Goal: Task Accomplishment & Management: Manage account settings

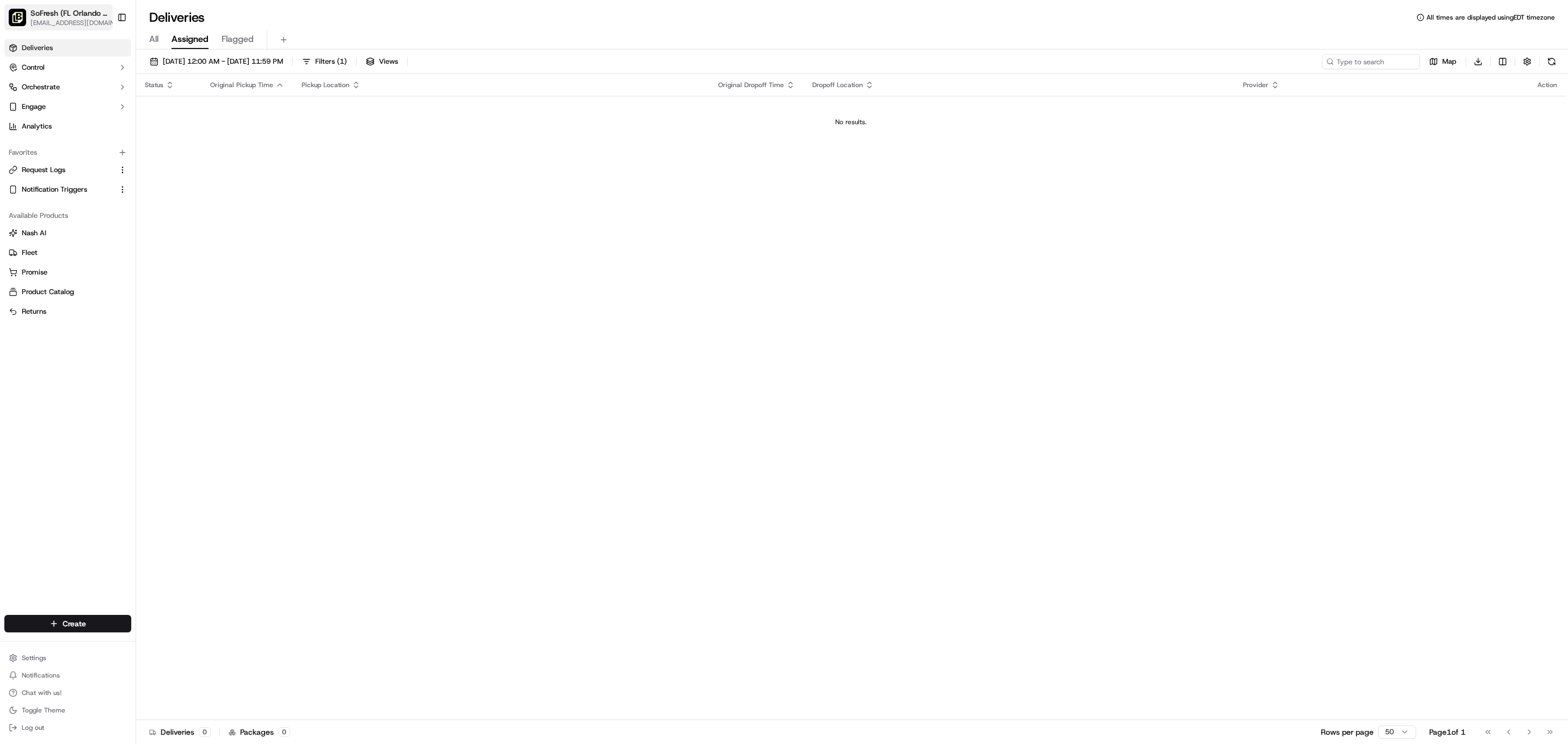
click at [88, 27] on span "[EMAIL_ADDRESS][DOMAIN_NAME]" at bounding box center [75, 23] width 90 height 9
type input "longwoo"
click at [223, 63] on span "SoFresh (FL Orlando - [GEOGRAPHIC_DATA])" at bounding box center [247, 58] width 133 height 10
click at [67, 624] on html "SoFresh ([GEOGRAPHIC_DATA] Orlando - Longwood) [EMAIL_ADDRESS][DOMAIN_NAME] Tog…" at bounding box center [784, 372] width 1568 height 744
click at [265, 538] on link "Billing" at bounding box center [269, 530] width 169 height 16
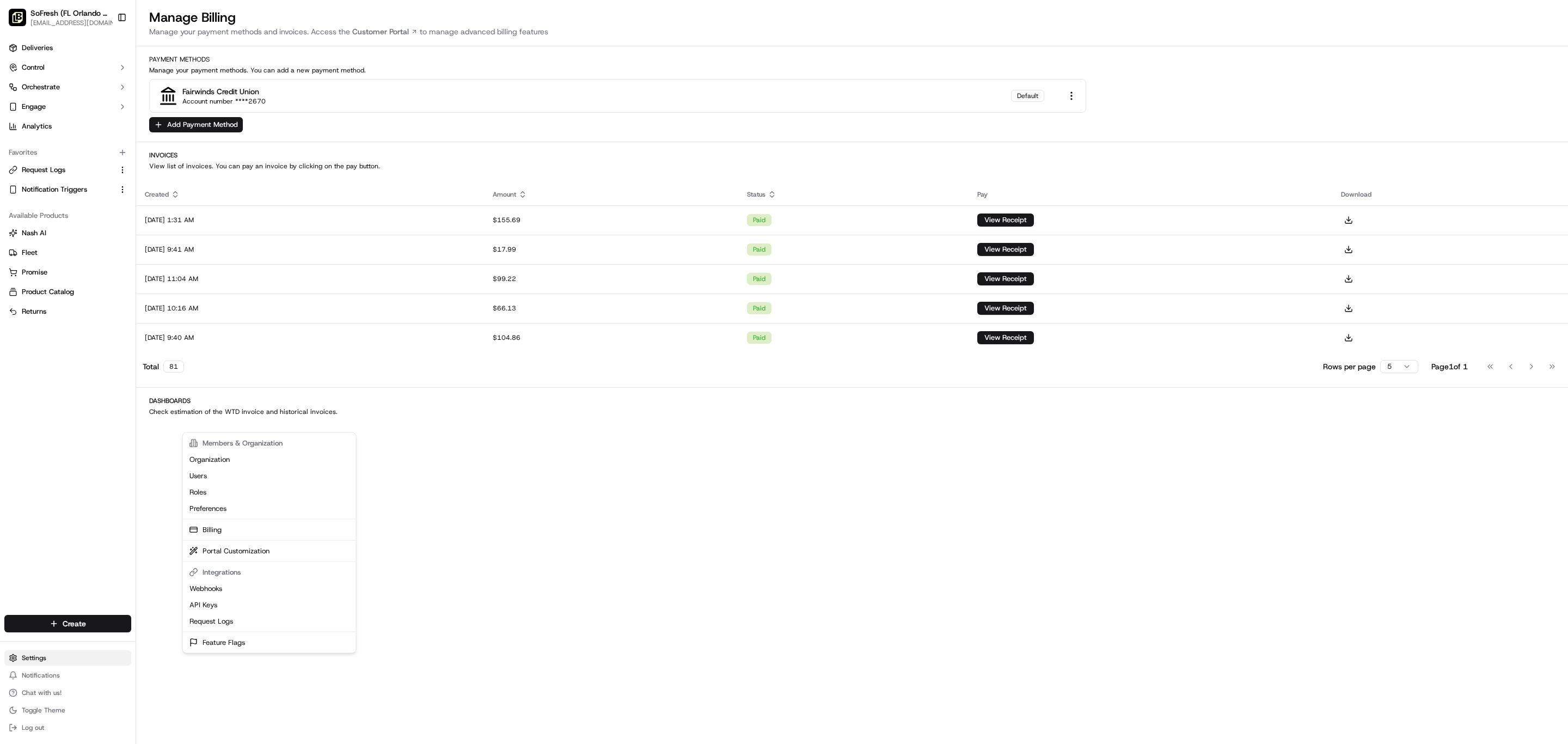
click at [82, 623] on html "SoFresh ([GEOGRAPHIC_DATA] Orlando - Longwood) [EMAIL_ADDRESS][DOMAIN_NAME] Tog…" at bounding box center [784, 372] width 1568 height 744
click at [254, 517] on link "Preferences" at bounding box center [269, 508] width 169 height 16
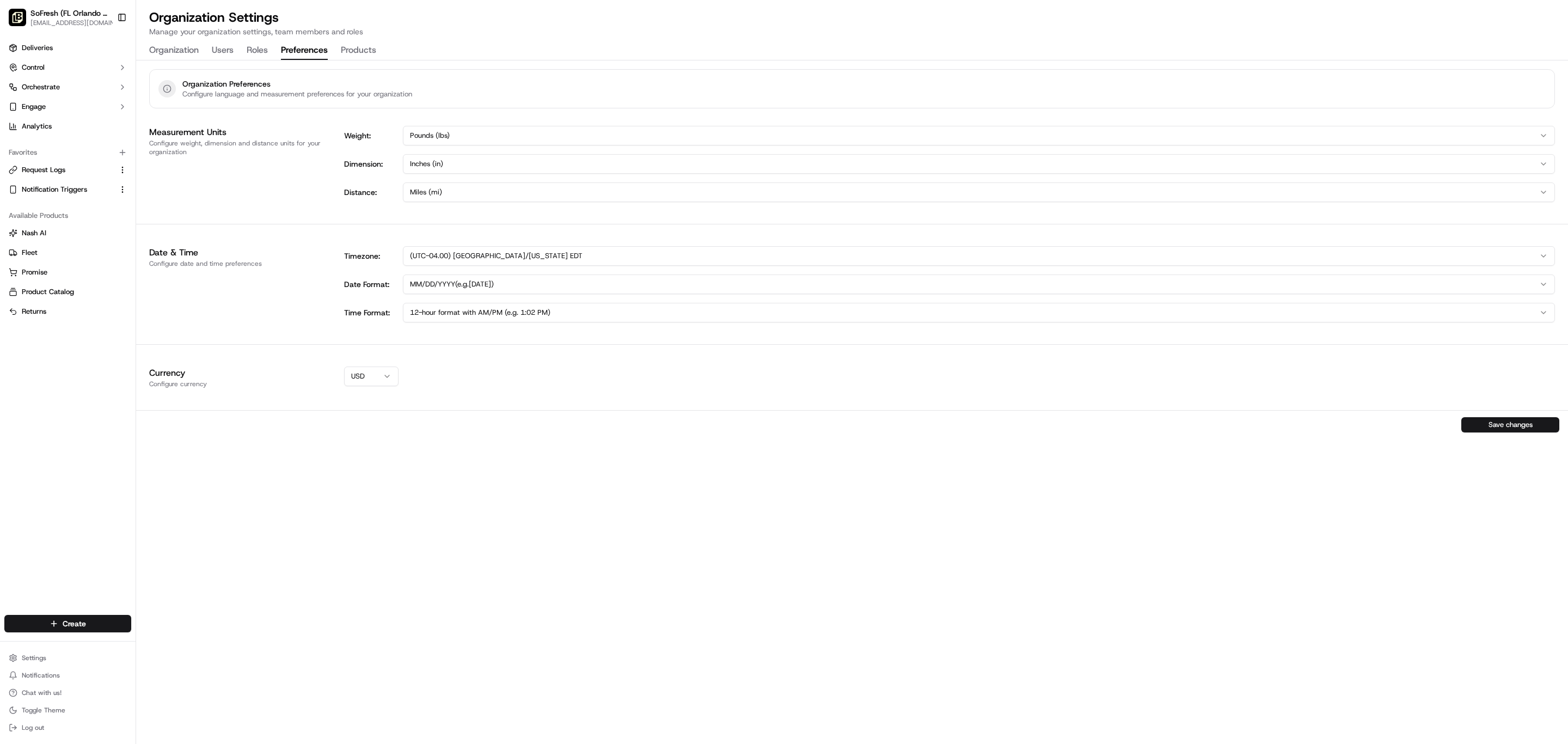
click at [74, 646] on div "Settings Notifications Chat with us! Toggle Theme Log out" at bounding box center [68, 693] width 136 height 94
click at [72, 622] on html "SoFresh ([GEOGRAPHIC_DATA] Orlando - Longwood) [EMAIL_ADDRESS][DOMAIN_NAME] Tog…" at bounding box center [784, 372] width 1568 height 744
click at [281, 560] on link "Portal Customization" at bounding box center [269, 551] width 169 height 16
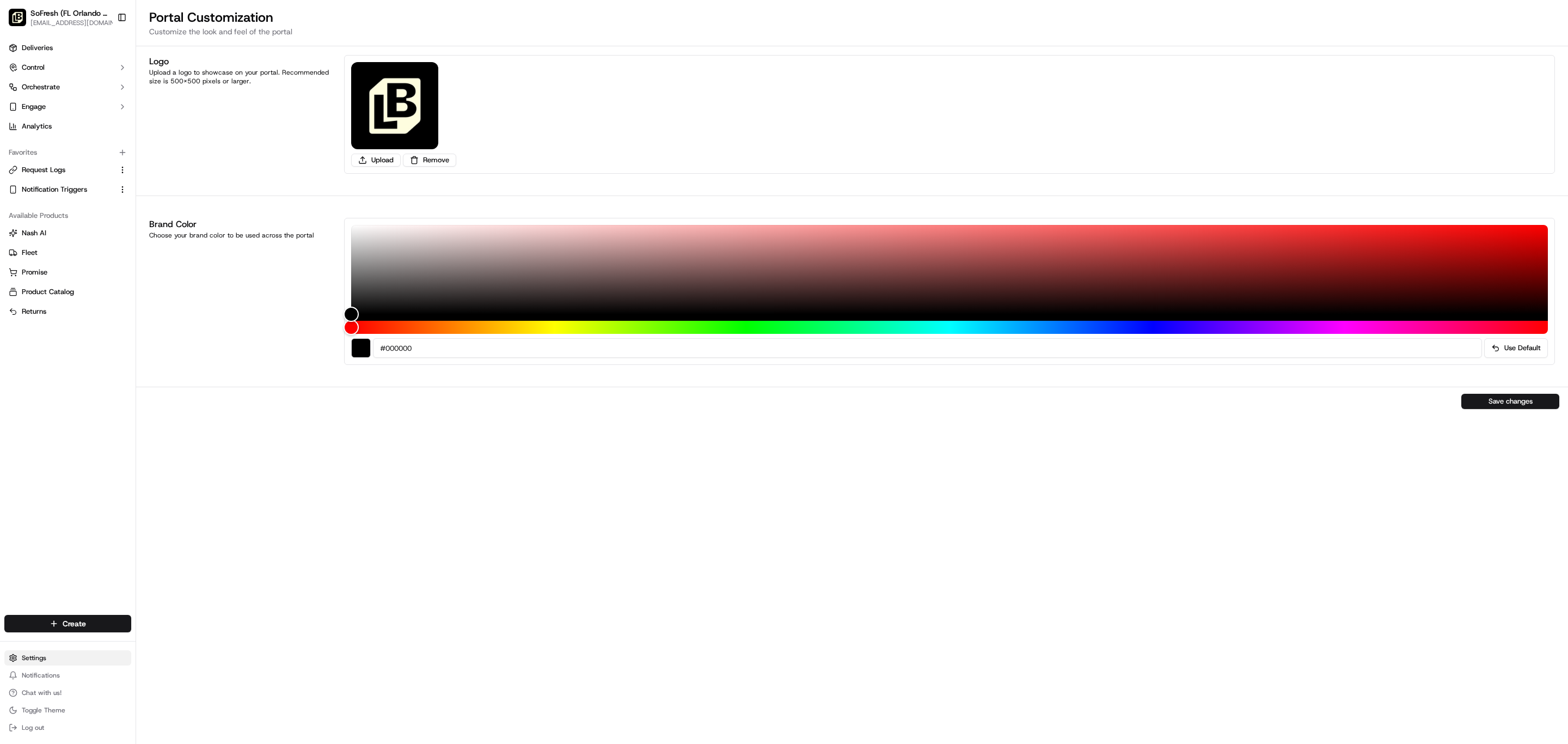
click at [68, 624] on html "SoFresh ([GEOGRAPHIC_DATA] Orlando - Longwood) [EMAIL_ADDRESS][DOMAIN_NAME] Tog…" at bounding box center [784, 372] width 1568 height 744
click at [240, 468] on link "Organization" at bounding box center [269, 459] width 169 height 16
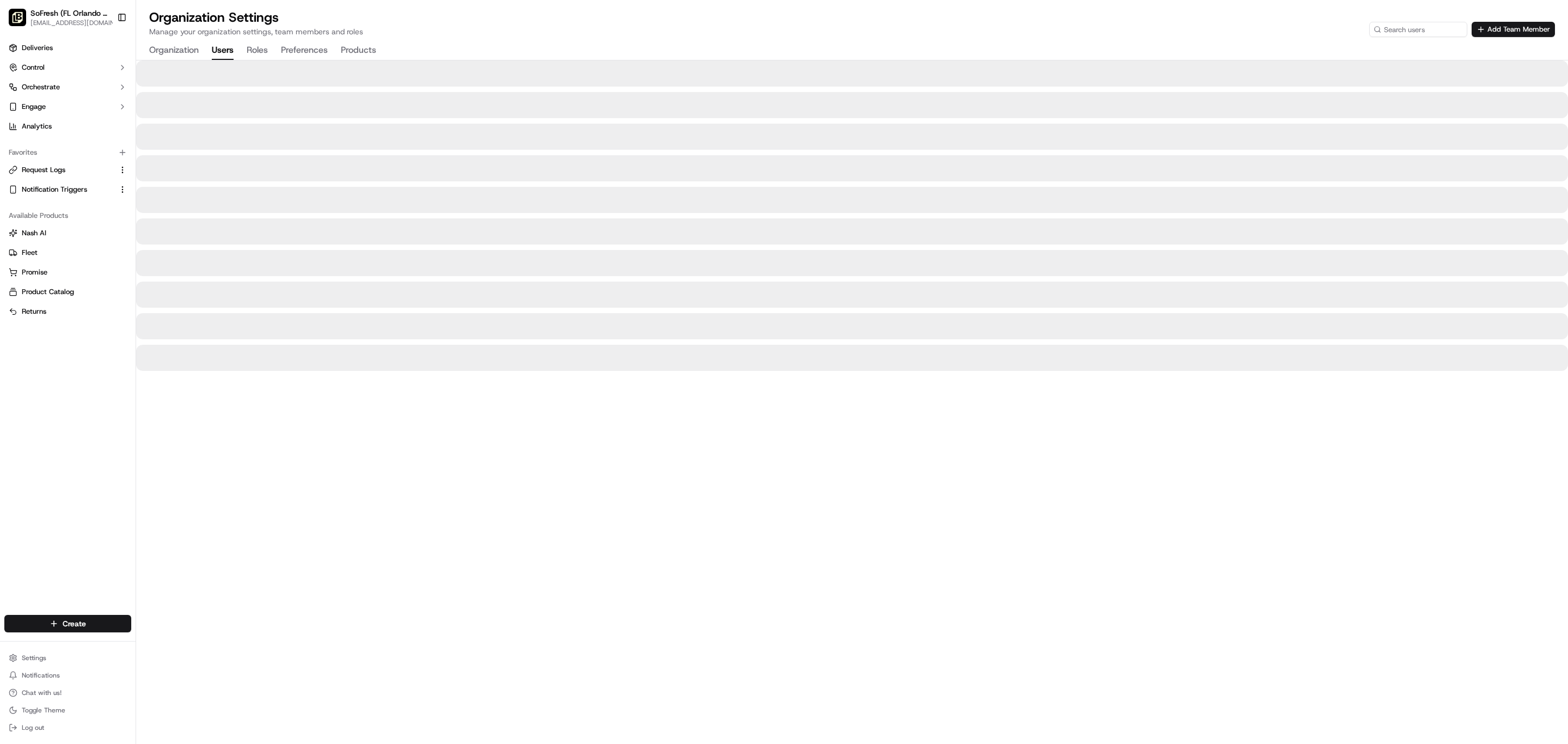
click at [234, 60] on button "Users" at bounding box center [223, 51] width 22 height 18
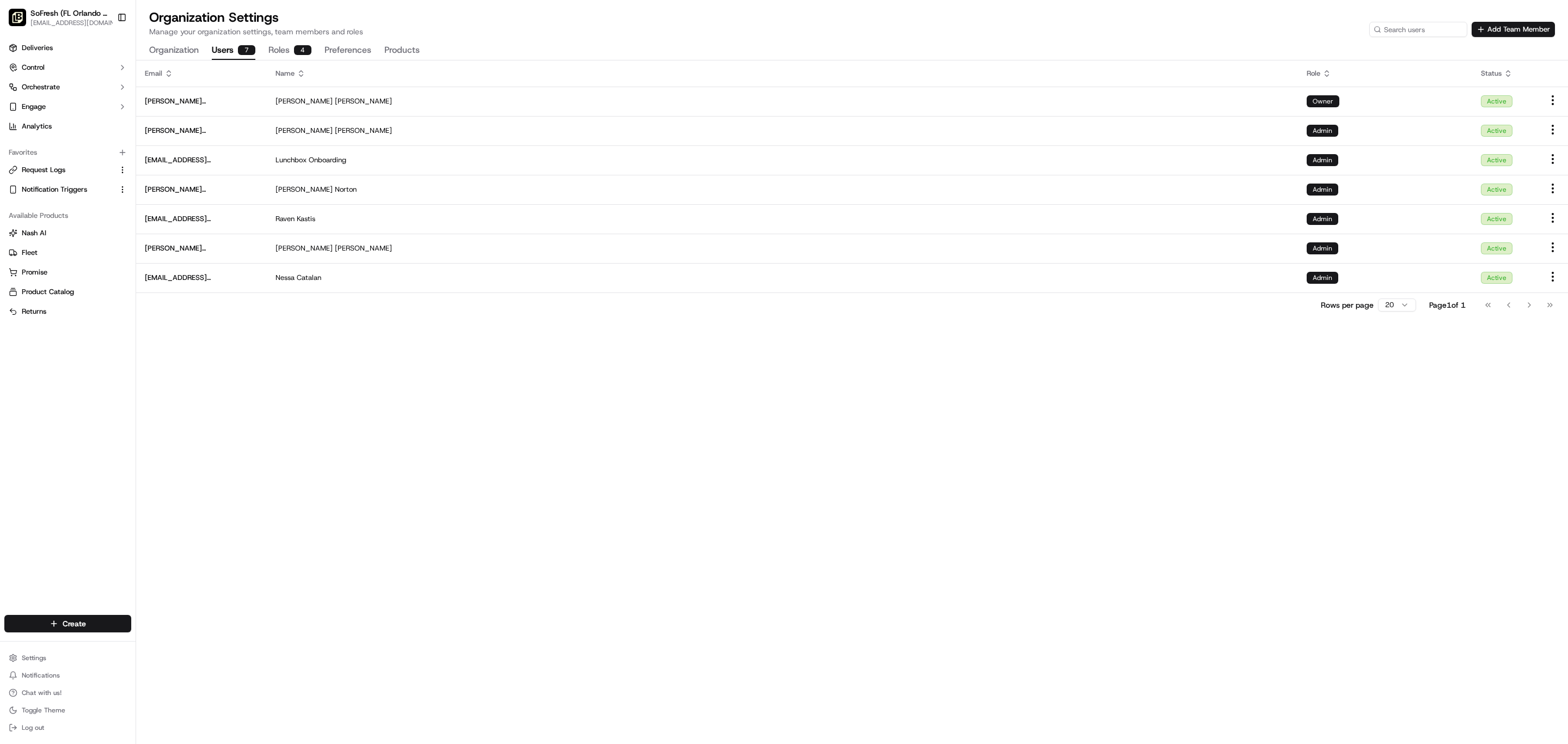
click at [353, 60] on div "Organization Users 7 Roles 4 Preferences Products" at bounding box center [284, 51] width 271 height 18
click at [312, 55] on div "4" at bounding box center [303, 50] width 18 height 10
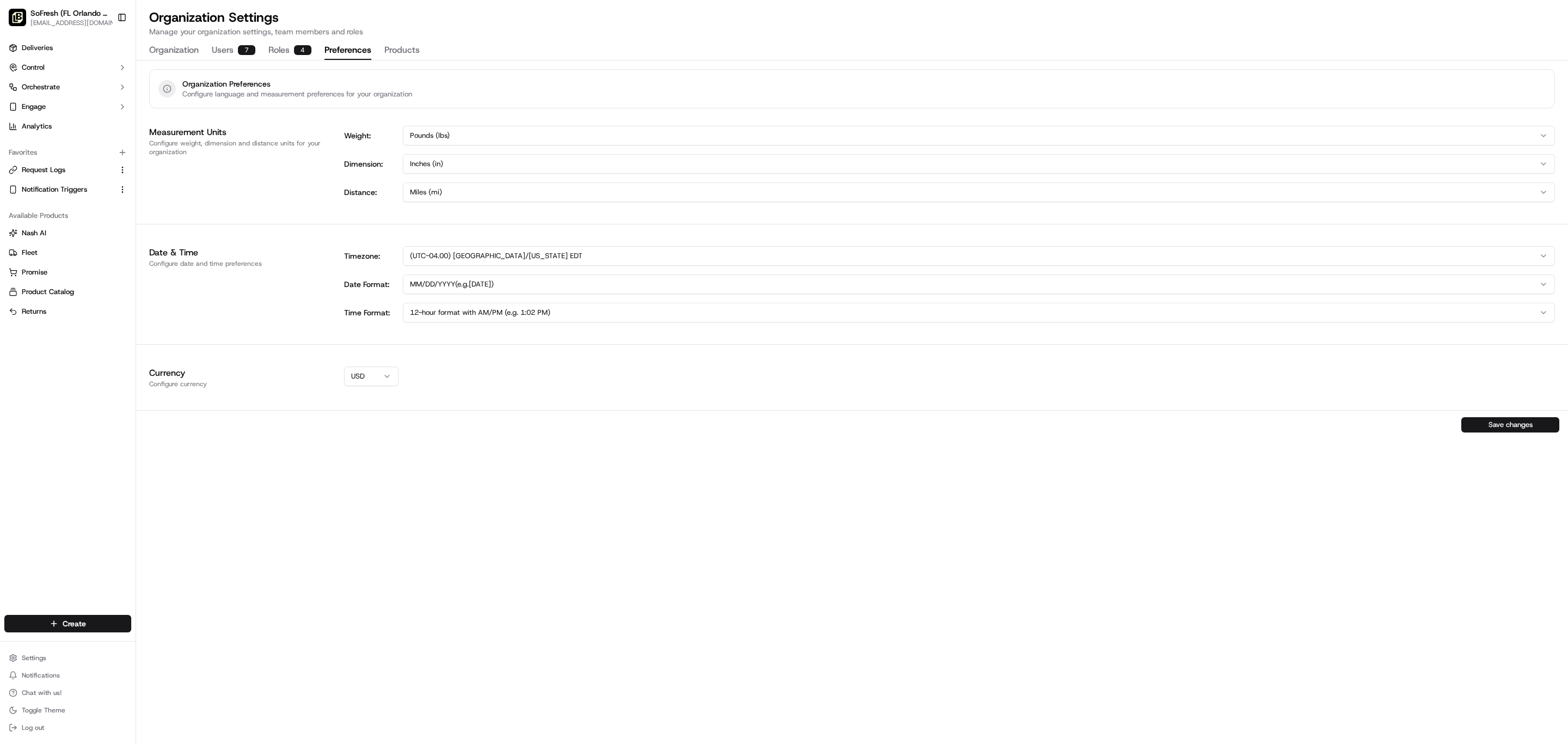
click at [371, 60] on button "Preferences" at bounding box center [348, 51] width 47 height 18
click at [420, 60] on div "Organization Users 7 Roles 4 Preferences Products" at bounding box center [284, 51] width 271 height 18
click at [420, 60] on button "Products" at bounding box center [402, 51] width 35 height 18
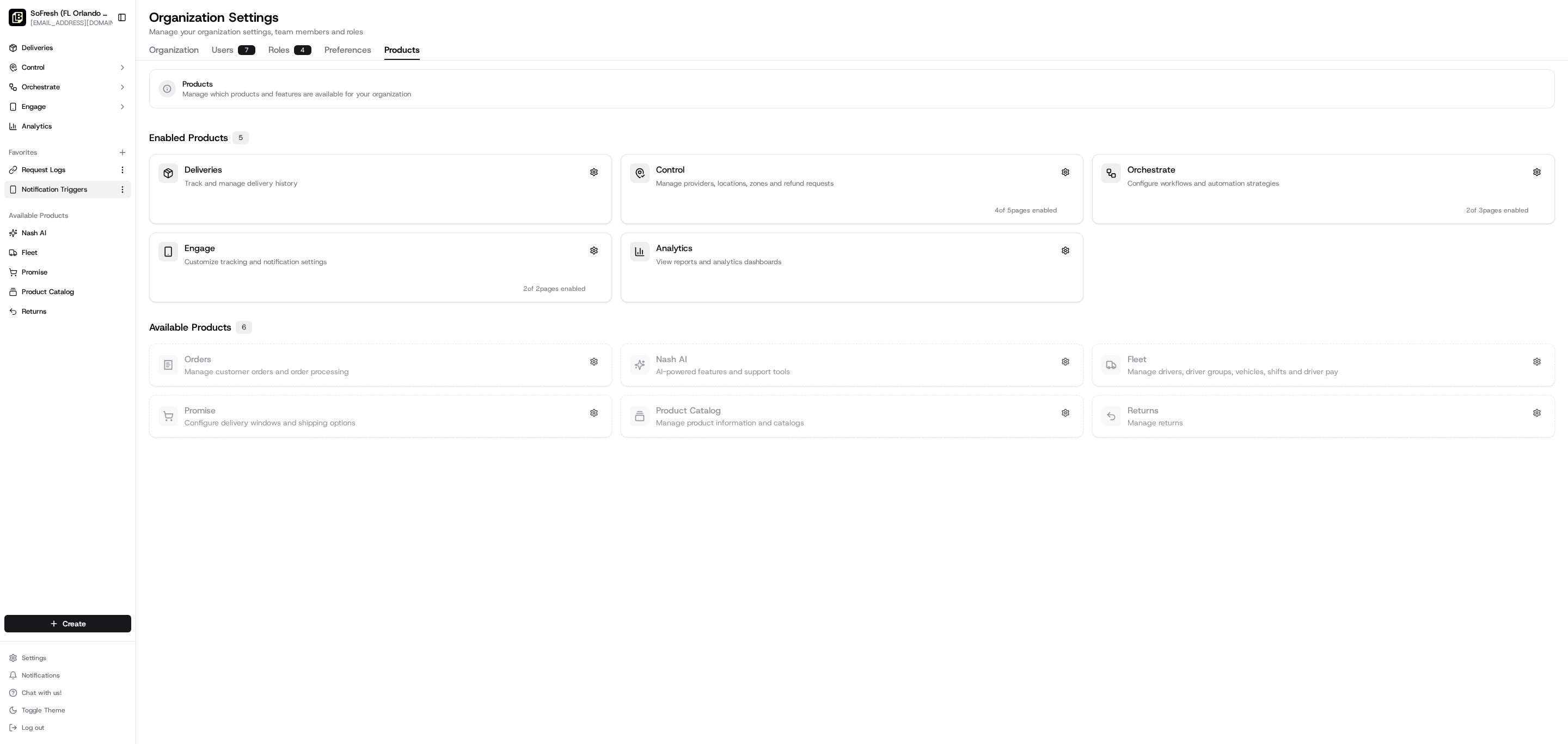
click at [103, 198] on button "Notification Triggers" at bounding box center [68, 189] width 127 height 18
click at [87, 194] on span "Notification Triggers" at bounding box center [54, 189] width 65 height 10
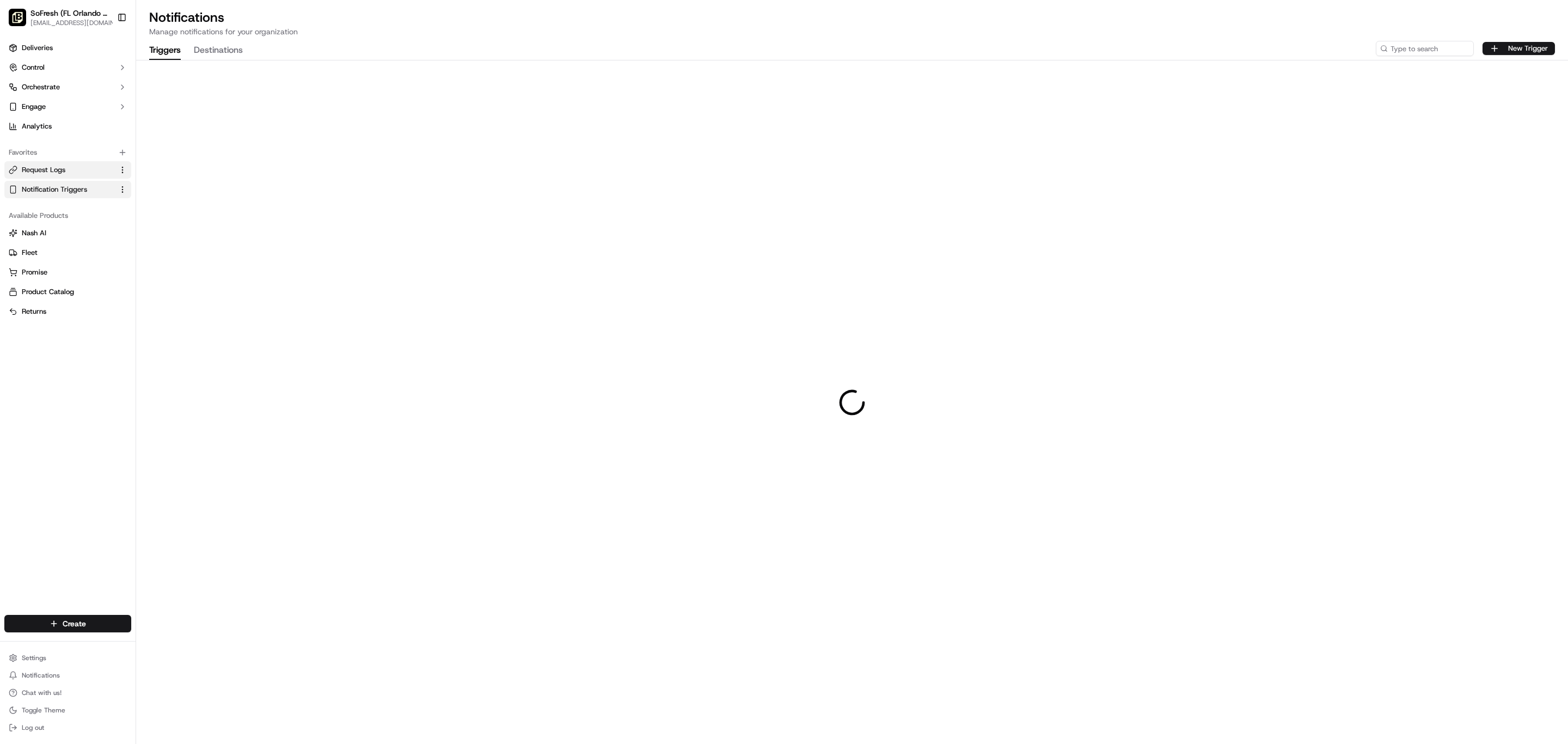
click at [96, 175] on link "Request Logs" at bounding box center [61, 170] width 105 height 10
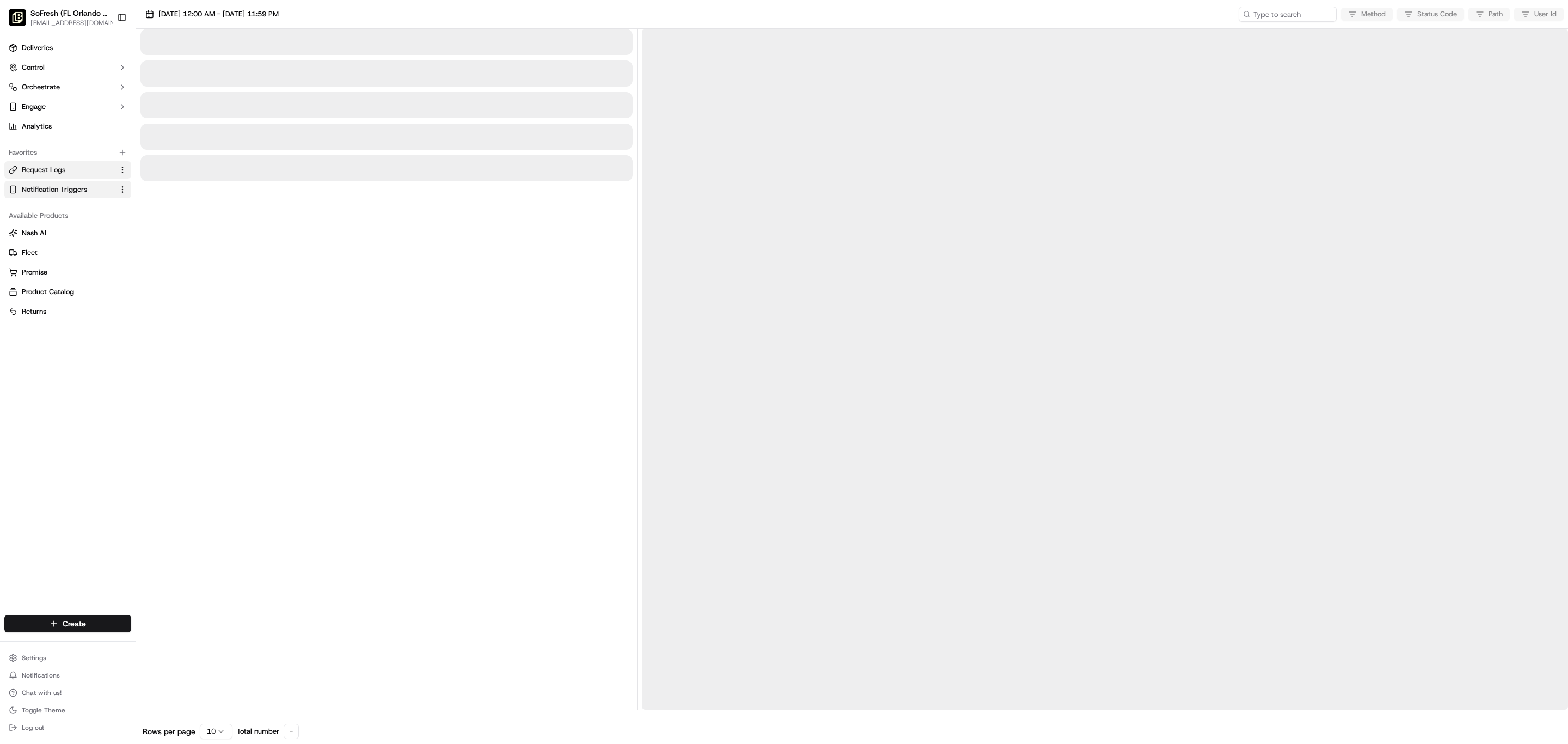
click at [87, 194] on span "Notification Triggers" at bounding box center [54, 189] width 65 height 10
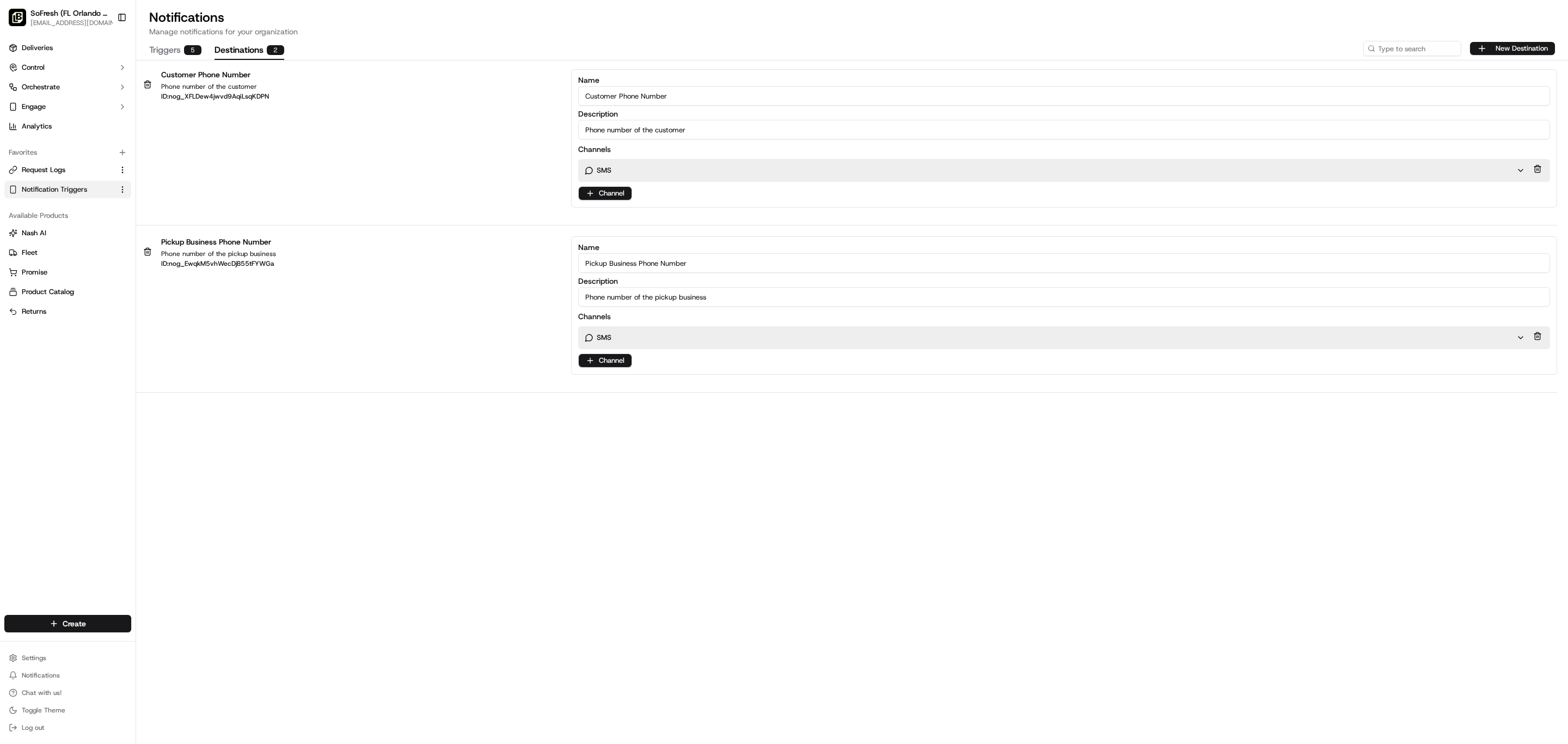
click at [284, 60] on button "Destinations 2" at bounding box center [249, 51] width 69 height 18
click at [201, 56] on button "Triggers 5" at bounding box center [175, 51] width 52 height 18
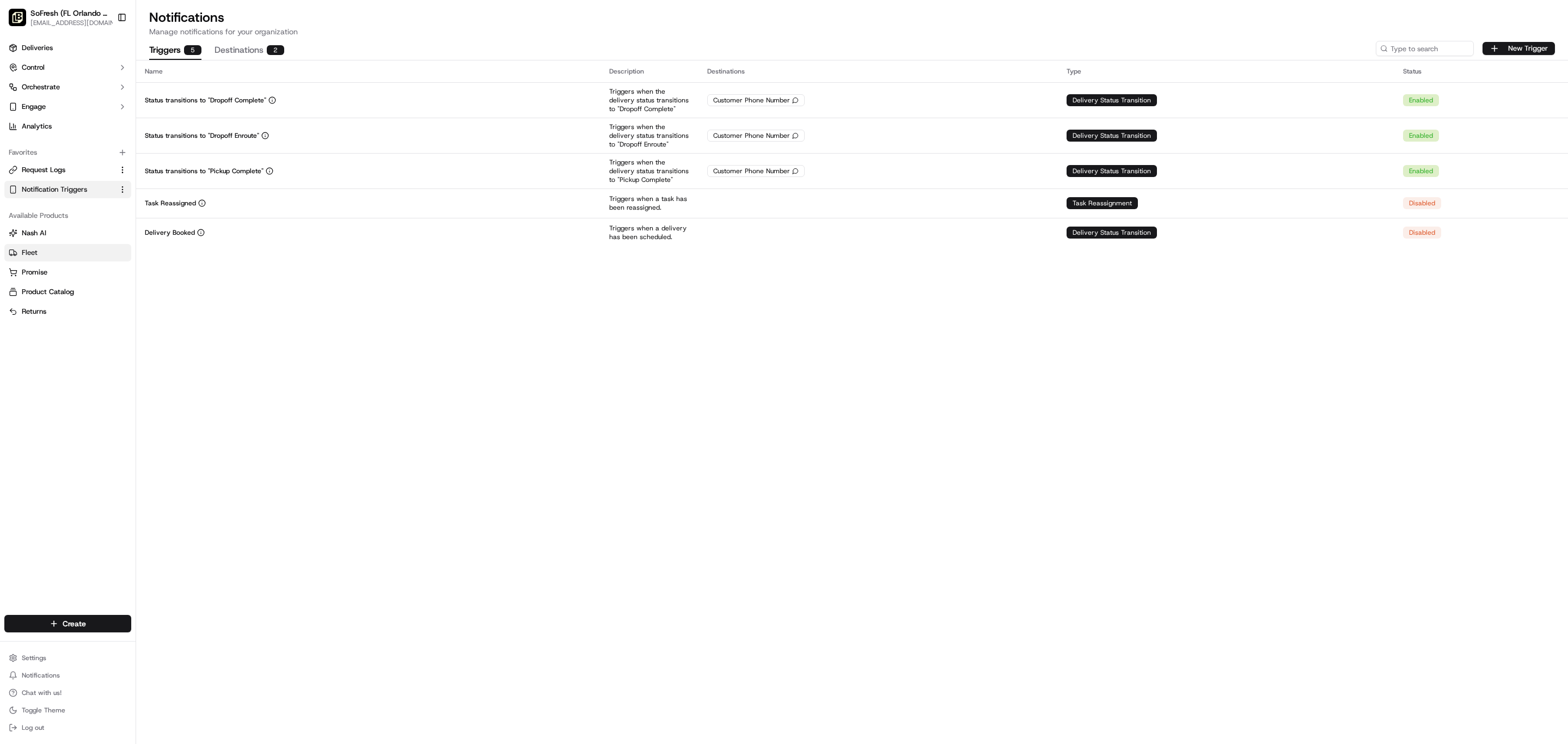
click at [82, 258] on link "Fleet" at bounding box center [68, 253] width 118 height 10
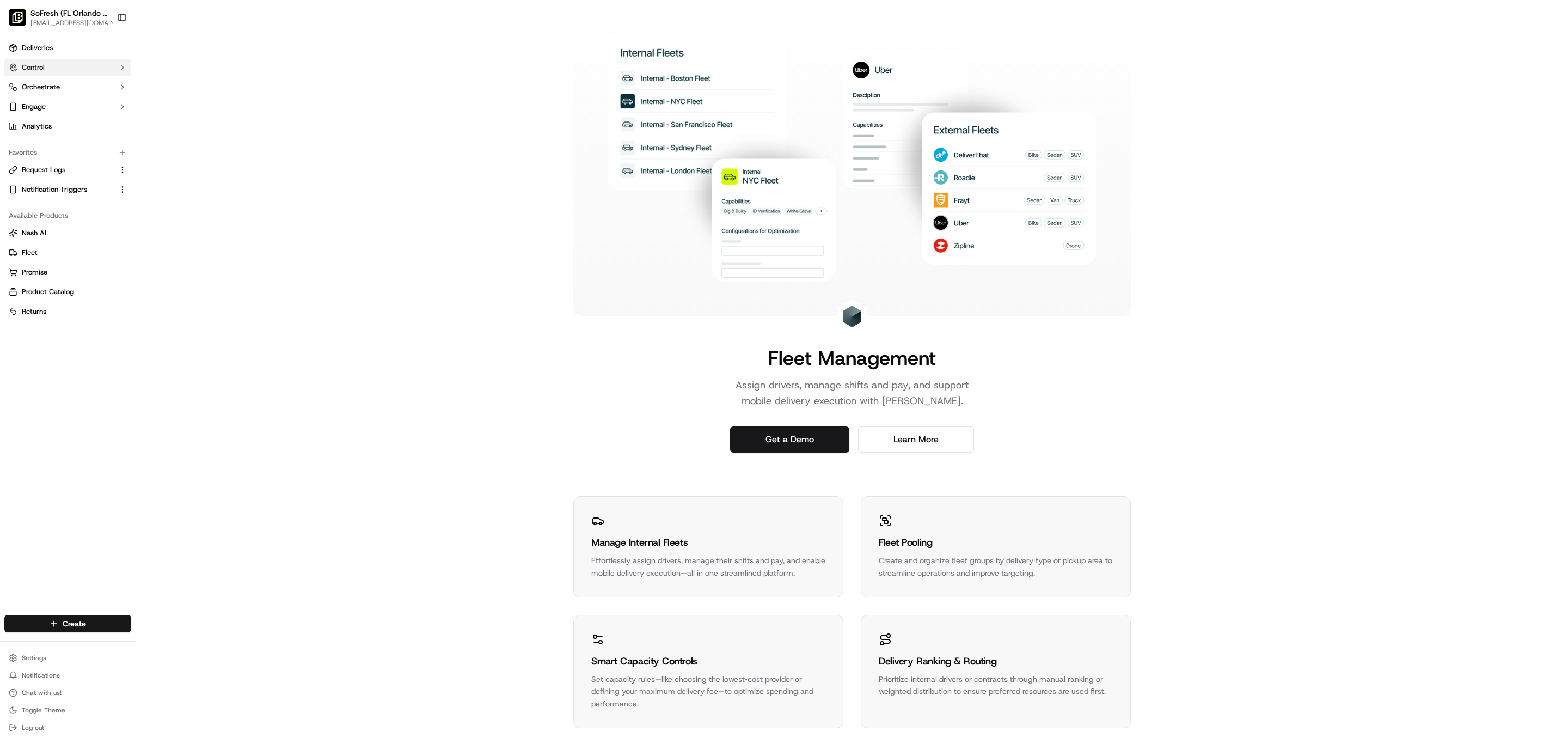
click at [98, 76] on button "Control" at bounding box center [68, 68] width 127 height 18
click at [99, 93] on link "Providers" at bounding box center [68, 85] width 100 height 15
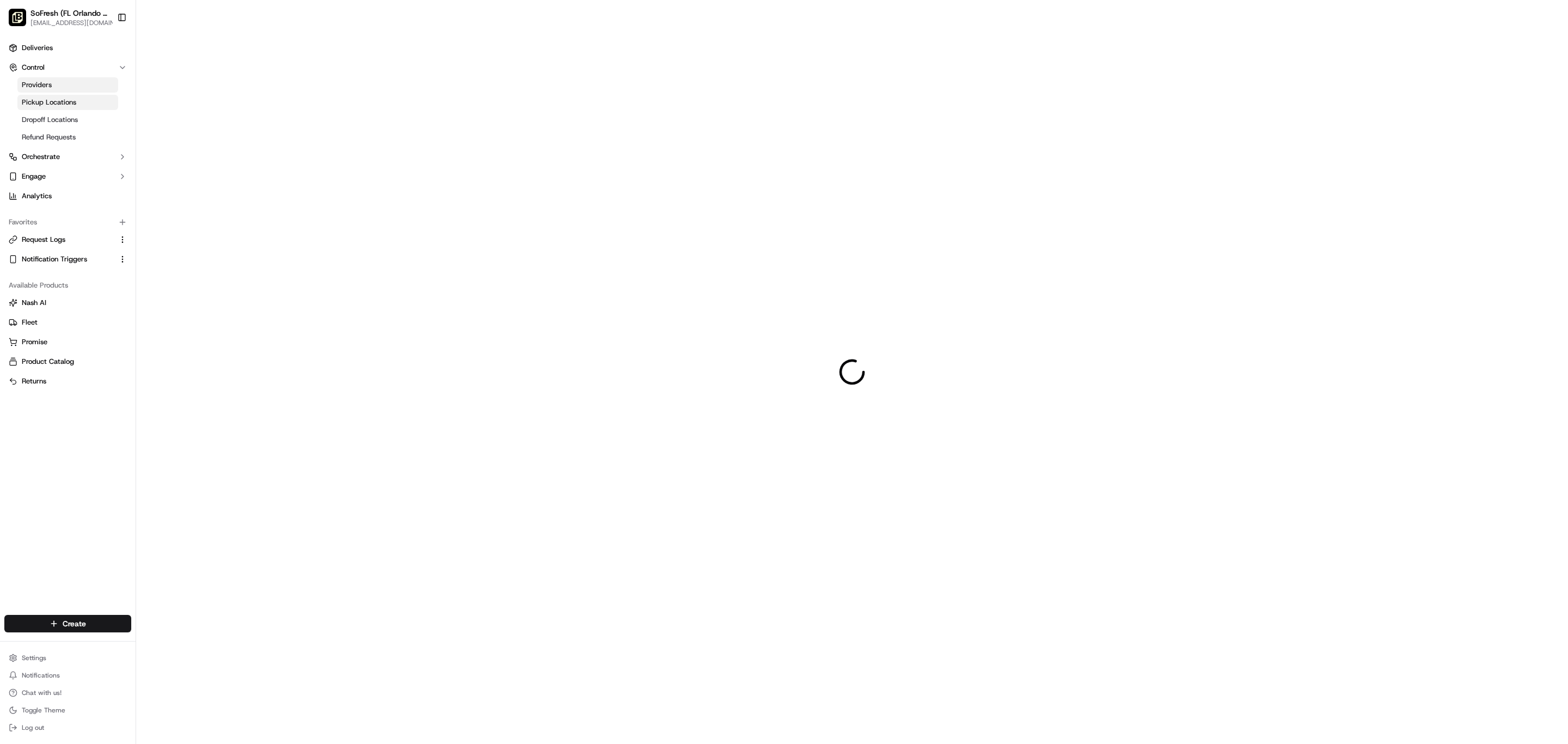
click at [113, 110] on link "Pickup Locations" at bounding box center [68, 102] width 100 height 15
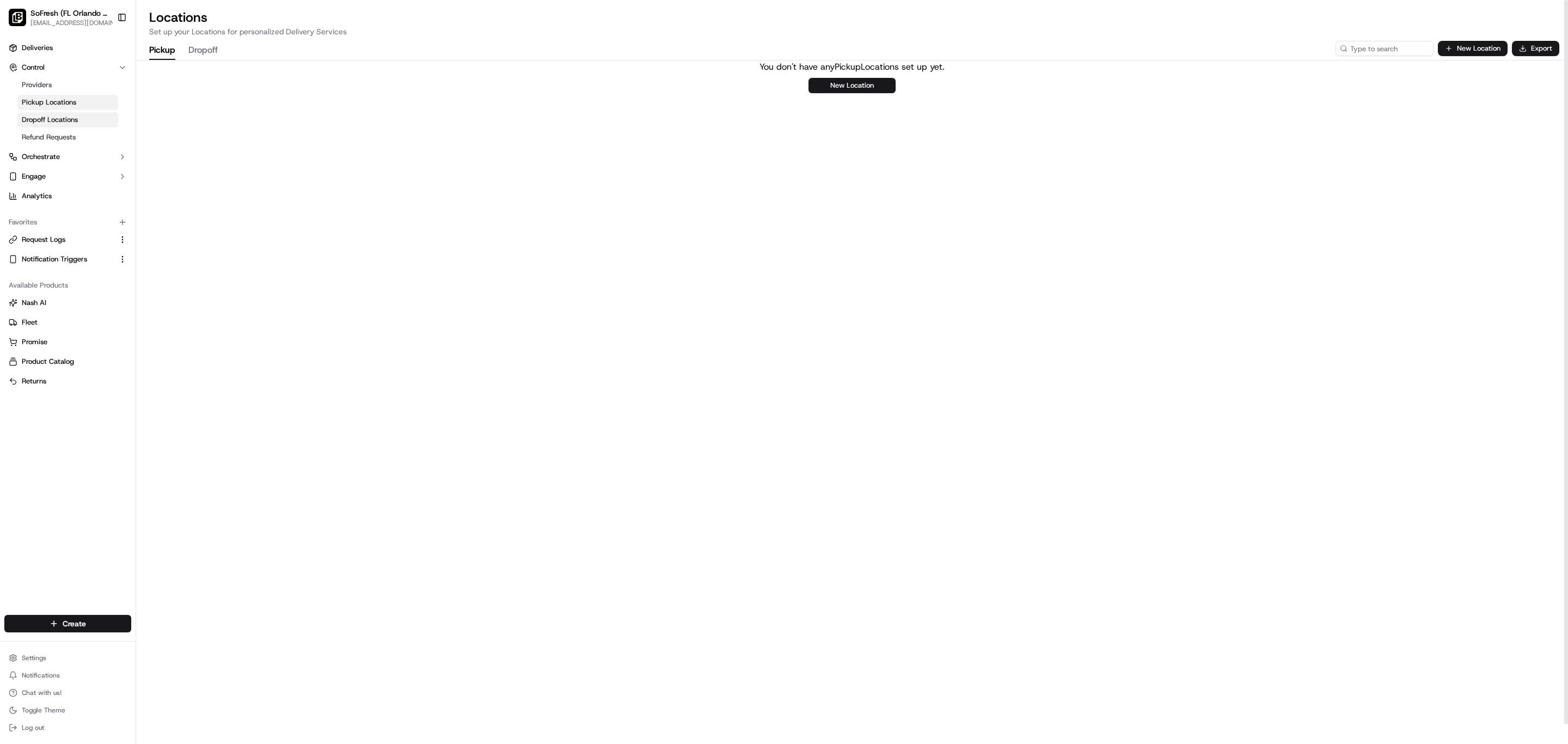
click at [78, 125] on span "Dropoff Locations" at bounding box center [50, 120] width 56 height 10
click at [75, 142] on span "Refund Requests" at bounding box center [49, 137] width 54 height 10
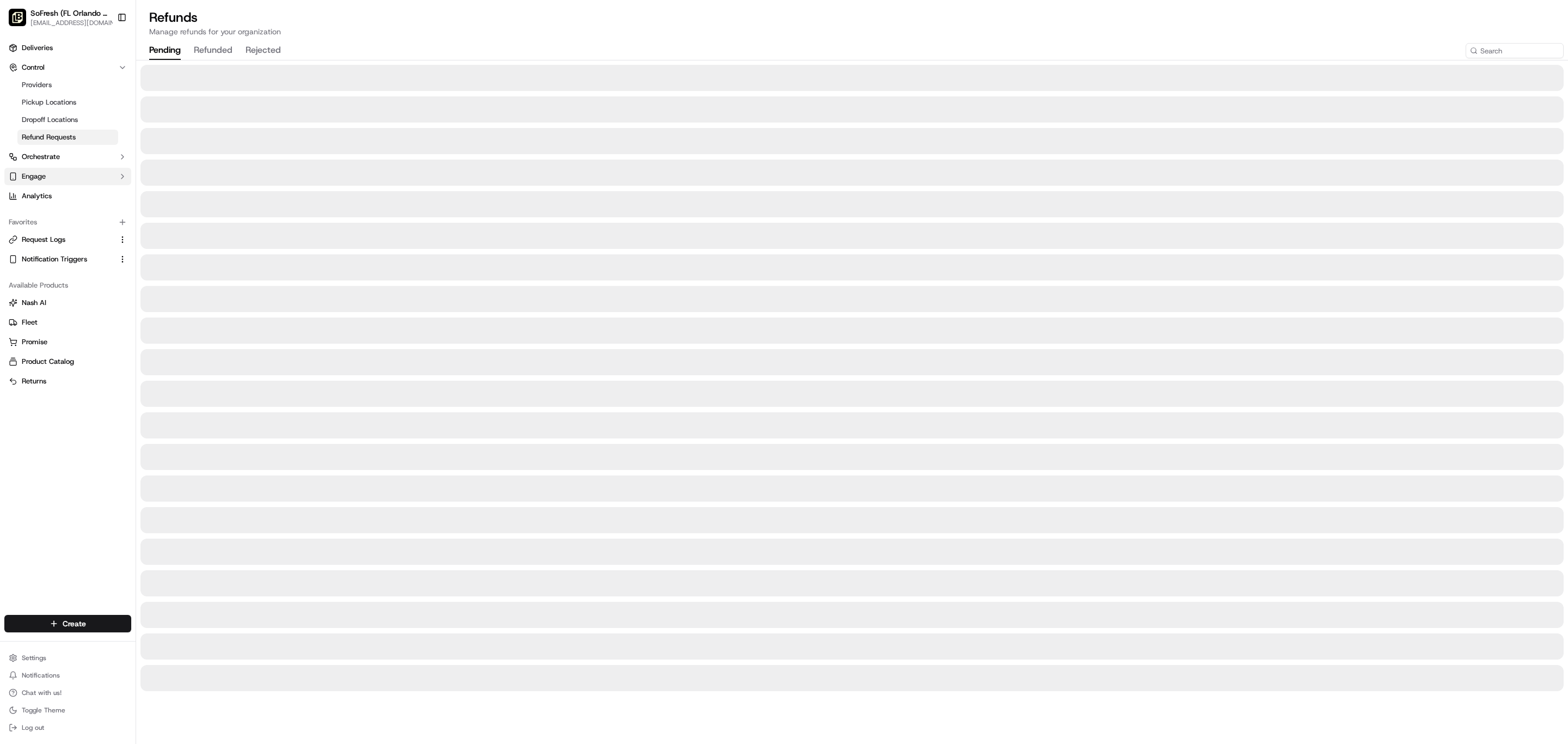
click at [85, 185] on button "Engage" at bounding box center [68, 176] width 127 height 18
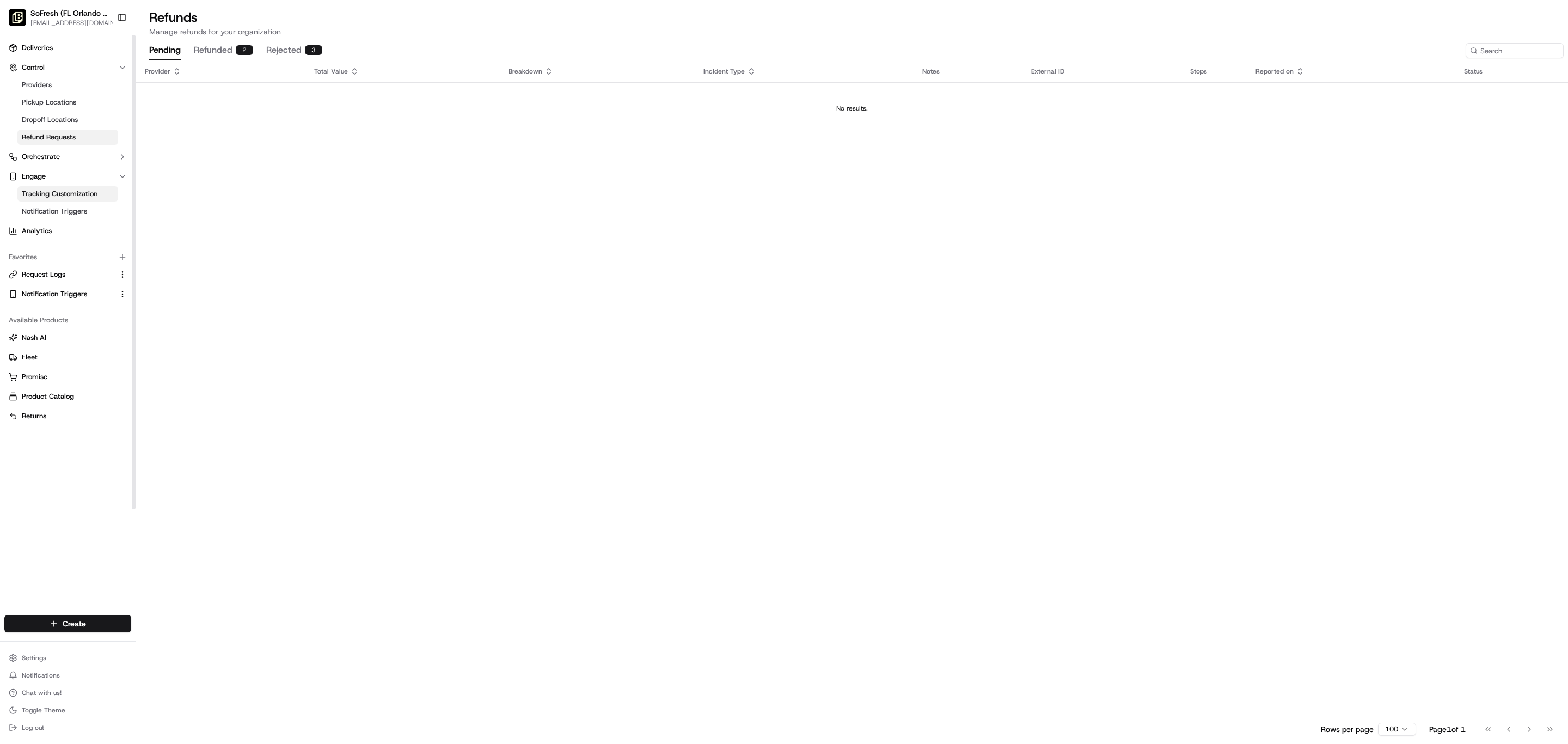
click at [90, 198] on span "Tracking Customization" at bounding box center [60, 194] width 75 height 10
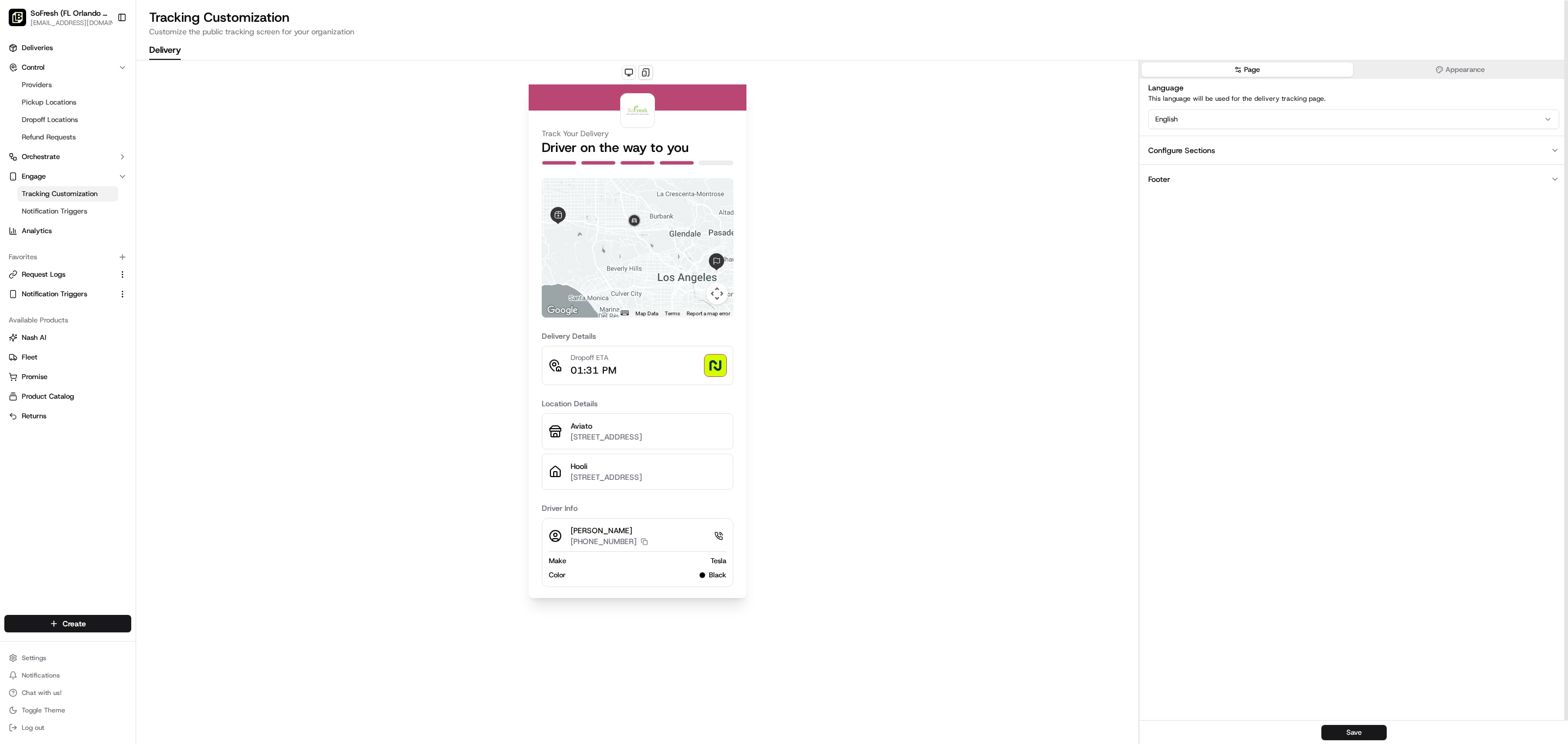
scroll to position [136, 0]
click at [1479, 77] on button "Appearance" at bounding box center [1460, 69] width 211 height 14
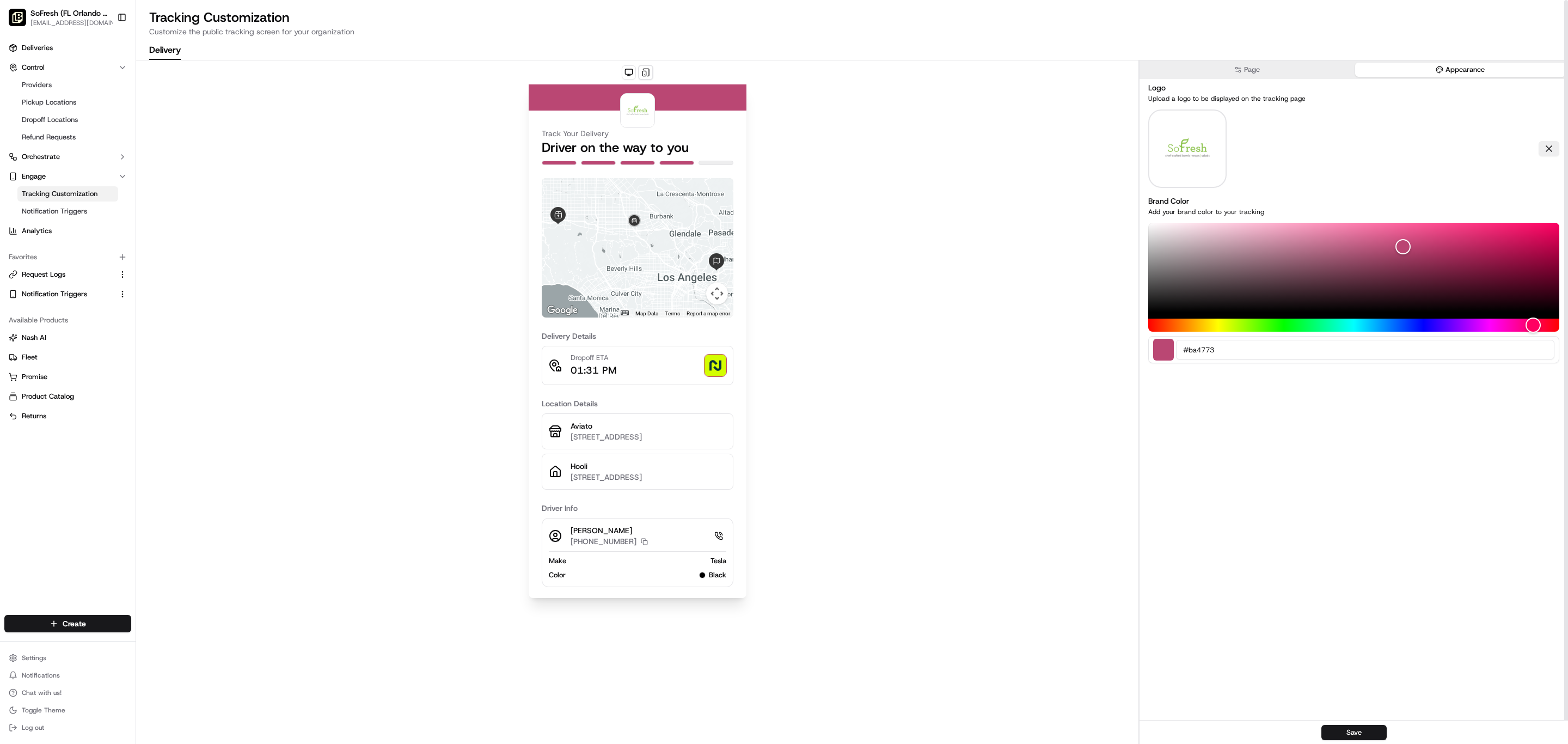
click at [1302, 77] on button "Page" at bounding box center [1247, 69] width 211 height 14
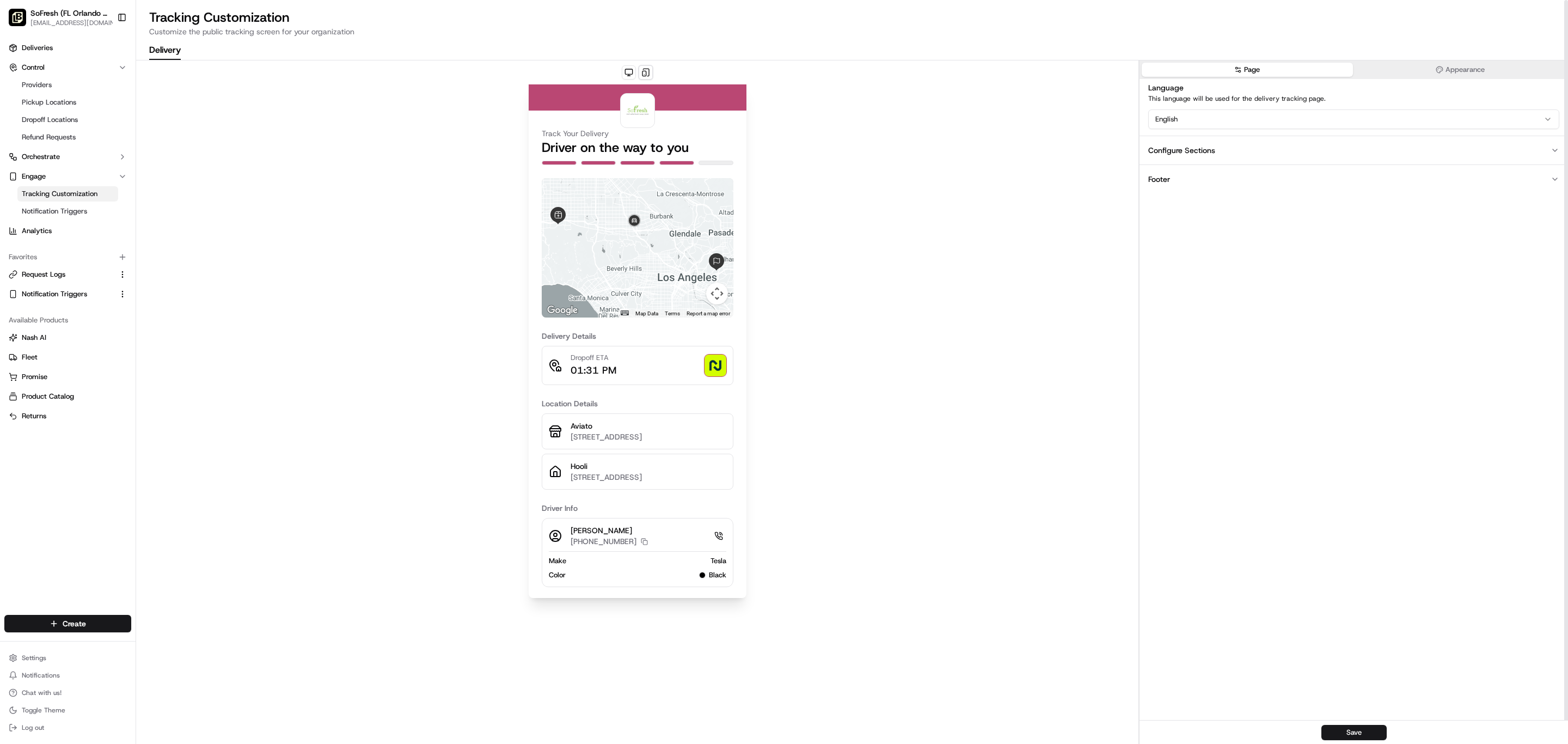
click at [1290, 164] on button "Configure Sections" at bounding box center [1354, 150] width 429 height 29
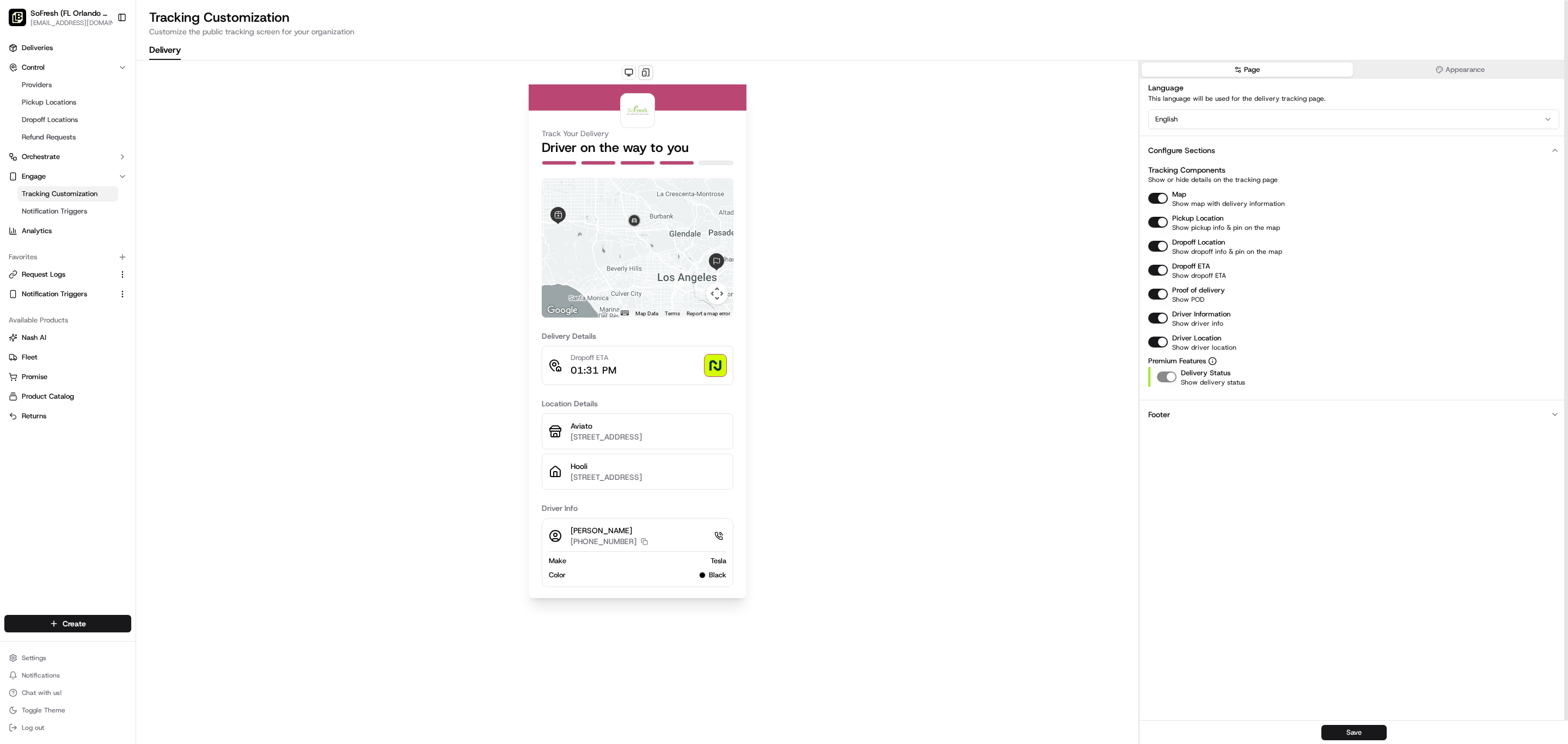
click at [1295, 164] on button "Configure Sections" at bounding box center [1354, 150] width 429 height 29
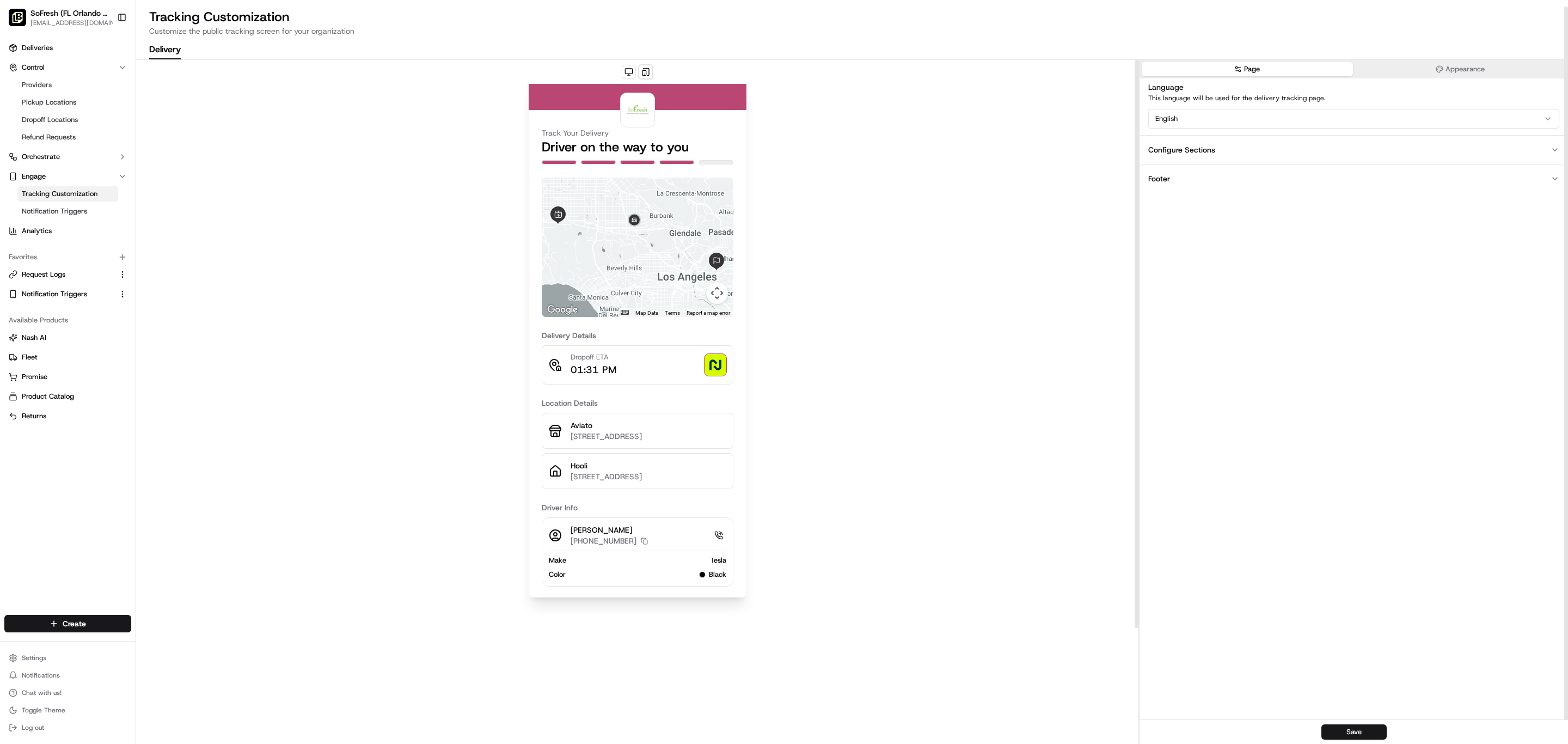
scroll to position [0, 0]
click at [87, 216] on span "Notification Triggers" at bounding box center [54, 211] width 65 height 10
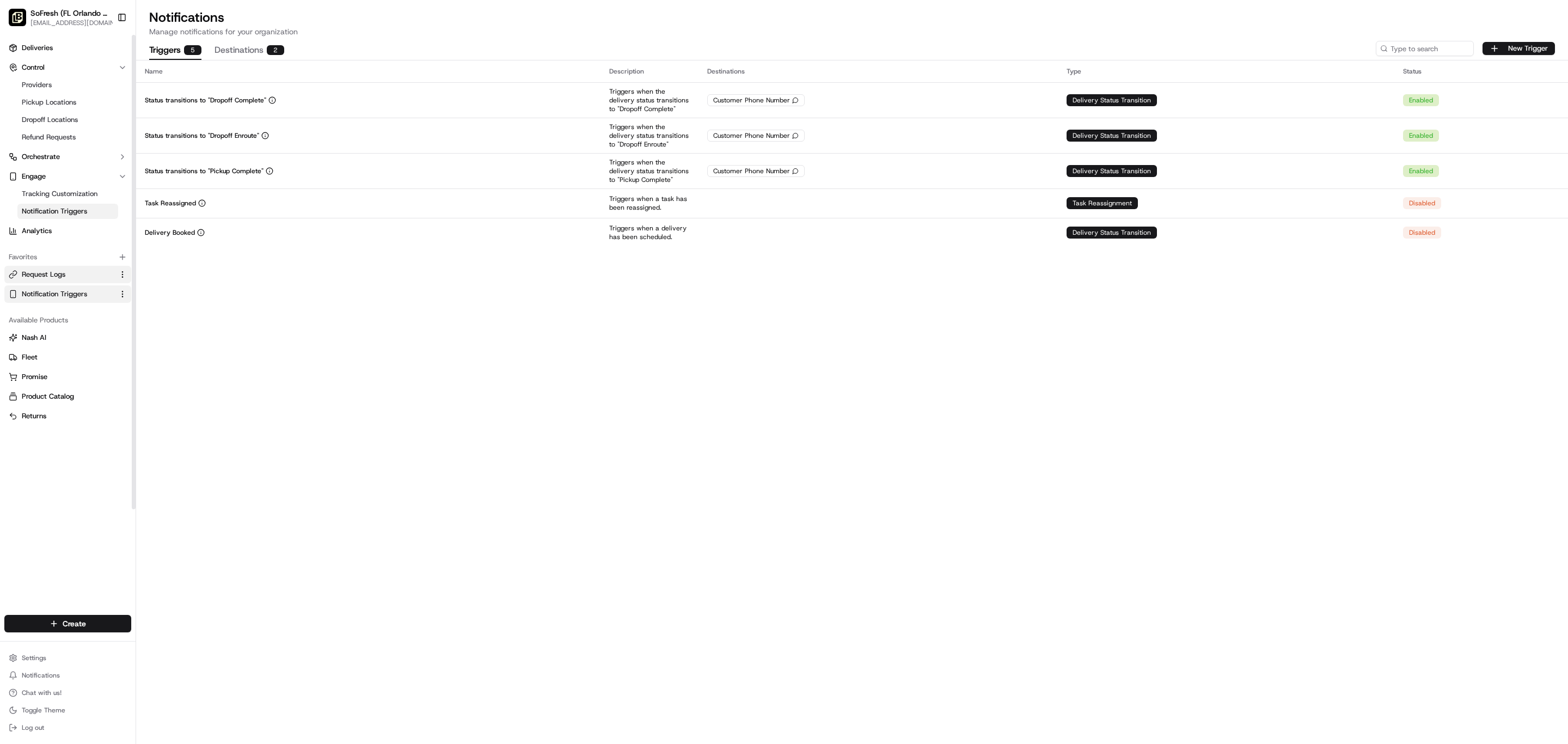
click at [65, 279] on span "Request Logs" at bounding box center [44, 275] width 44 height 10
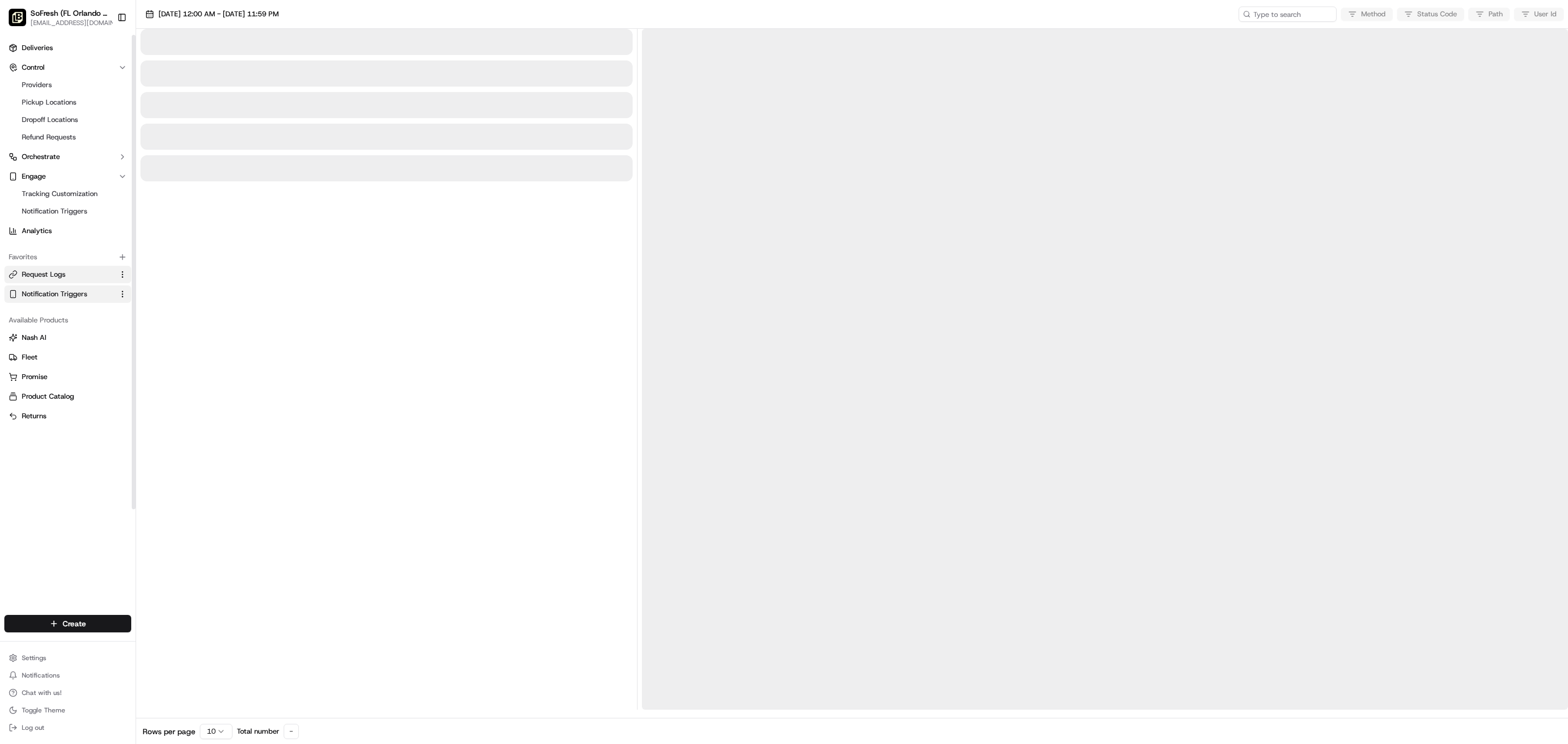
click at [72, 299] on span "Notification Triggers" at bounding box center [54, 294] width 65 height 10
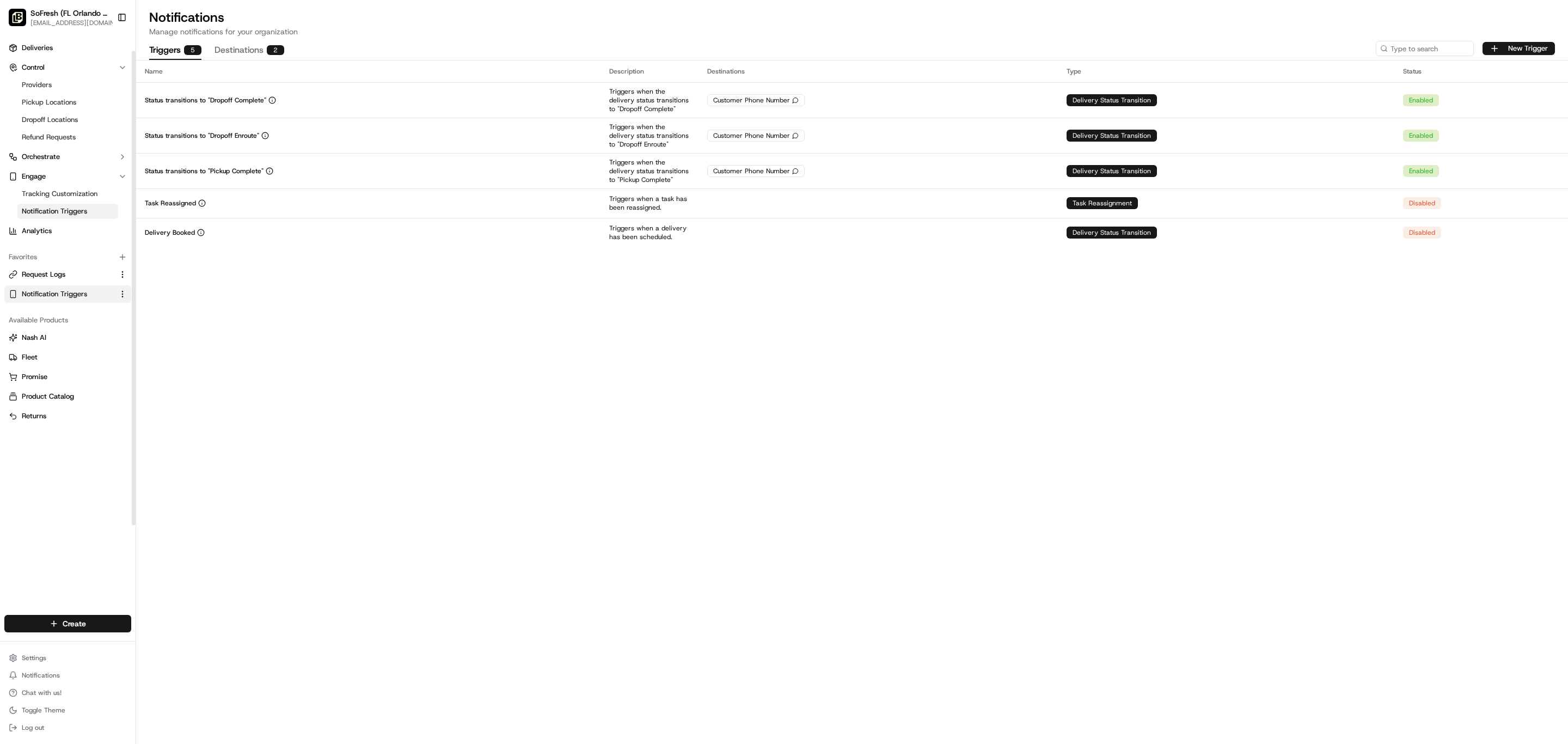
scroll to position [34, 0]
